Goal: Find contact information: Find contact information

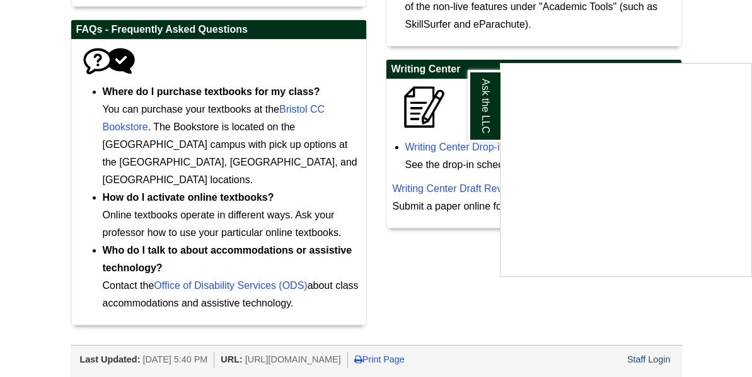
scroll to position [749, 0]
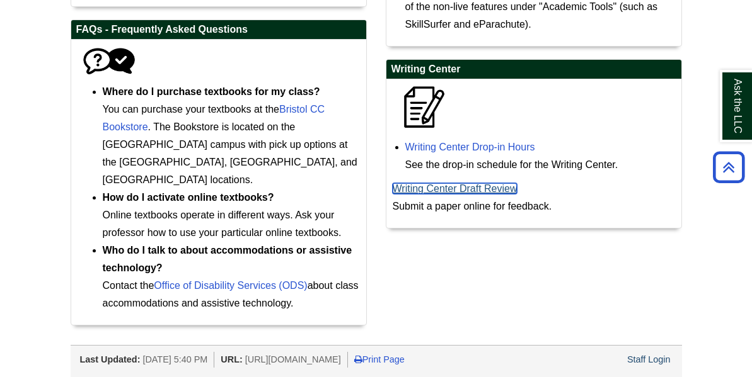
click at [459, 194] on link "Writing Center Draft Review" at bounding box center [455, 188] width 125 height 11
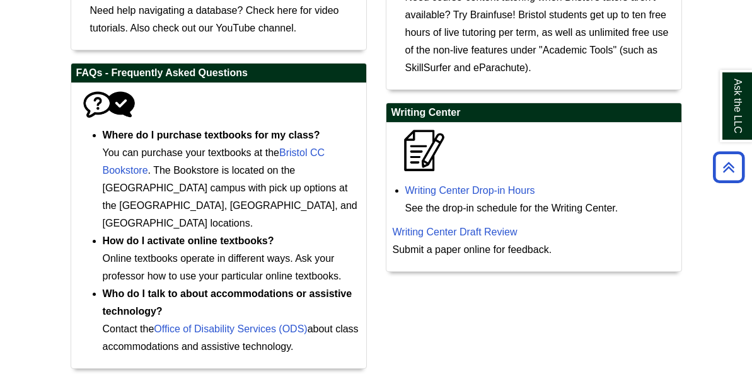
scroll to position [705, 0]
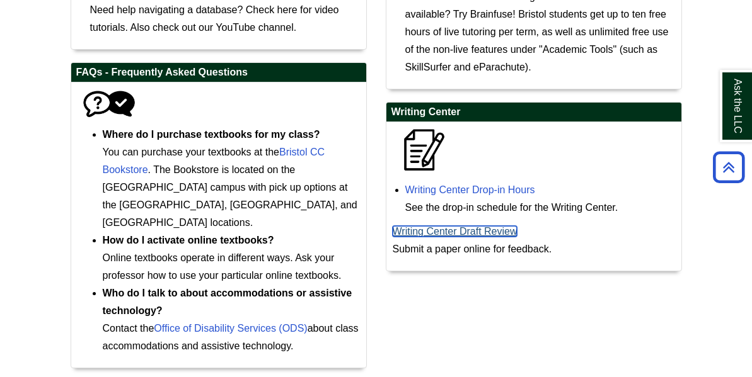
click at [451, 237] on link "Writing Center Draft Review" at bounding box center [455, 231] width 125 height 11
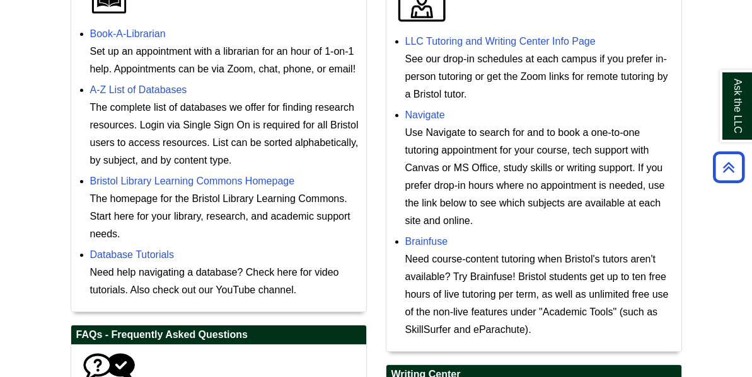
scroll to position [447, 0]
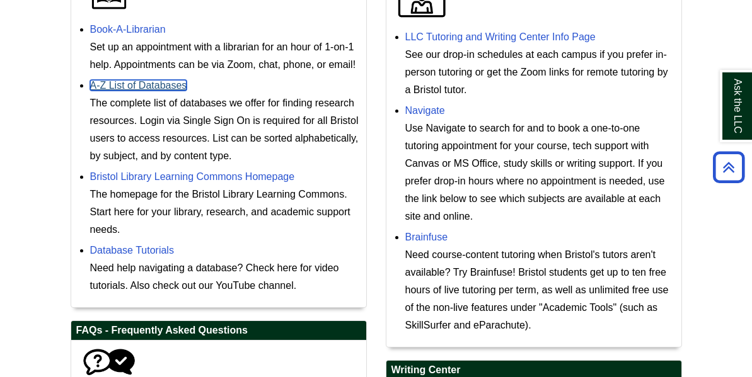
click at [159, 91] on link "A-Z List of Databases" at bounding box center [138, 85] width 97 height 11
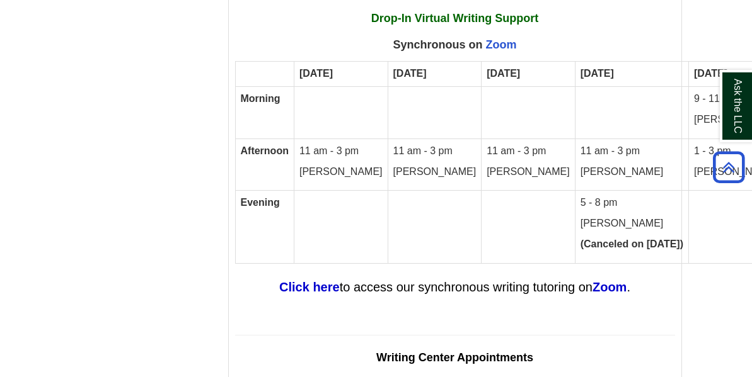
scroll to position [8060, 0]
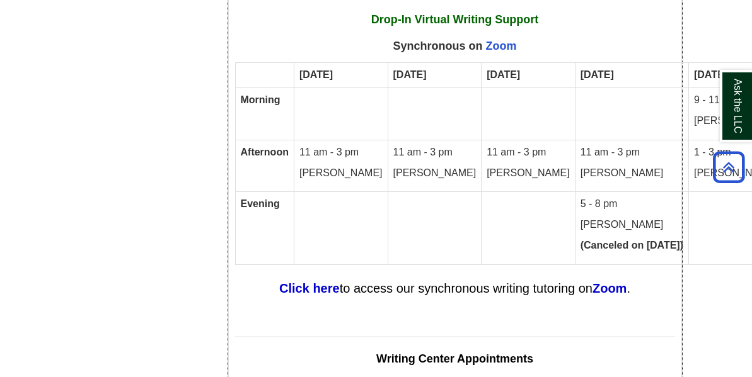
drag, startPoint x: 483, startPoint y: 234, endPoint x: 532, endPoint y: 235, distance: 49.8
drag, startPoint x: 479, startPoint y: 237, endPoint x: 633, endPoint y: 233, distance: 153.8
copy span "l WritingCenter@bristolcc.edu"
